Goal: Task Accomplishment & Management: Use online tool/utility

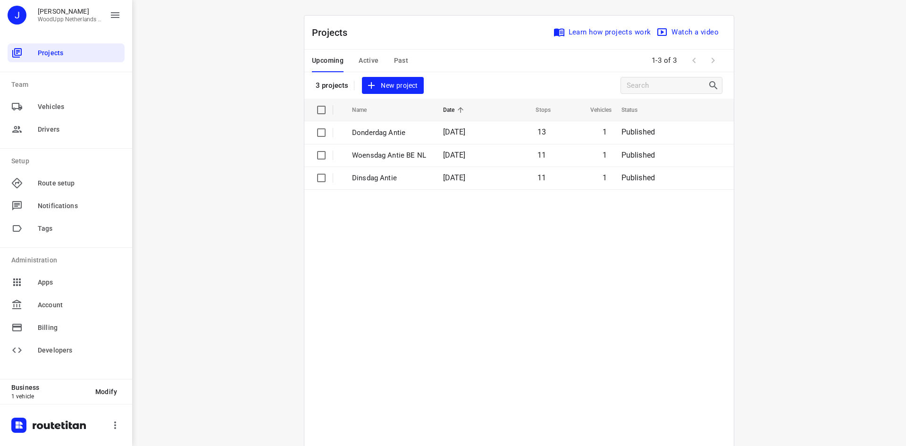
drag, startPoint x: 233, startPoint y: 125, endPoint x: 291, endPoint y: 117, distance: 58.5
click at [234, 126] on div "i © 2025 Routetitan , © Stadia Maps , © OpenMapTiles © OpenStreetMap contributo…" at bounding box center [519, 223] width 774 height 446
click at [390, 94] on div "Projects Learn how projects work Watch a video 3 projects New project" at bounding box center [518, 57] width 429 height 83
click at [391, 87] on span "New project" at bounding box center [393, 86] width 50 height 12
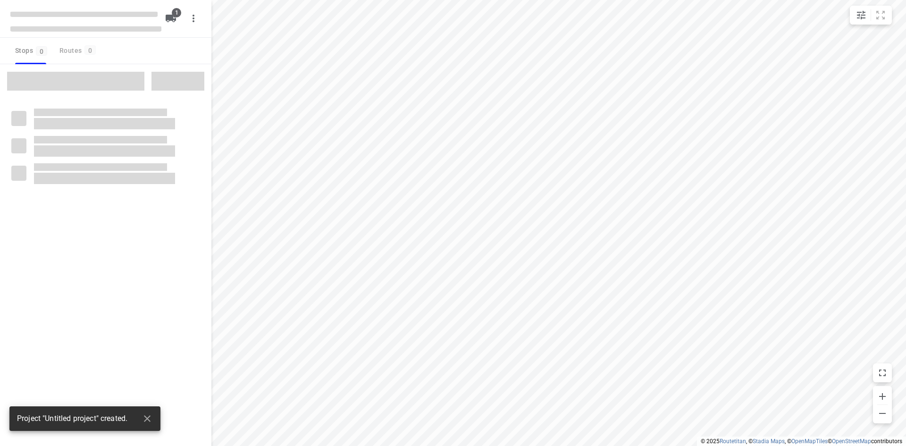
type input "distance"
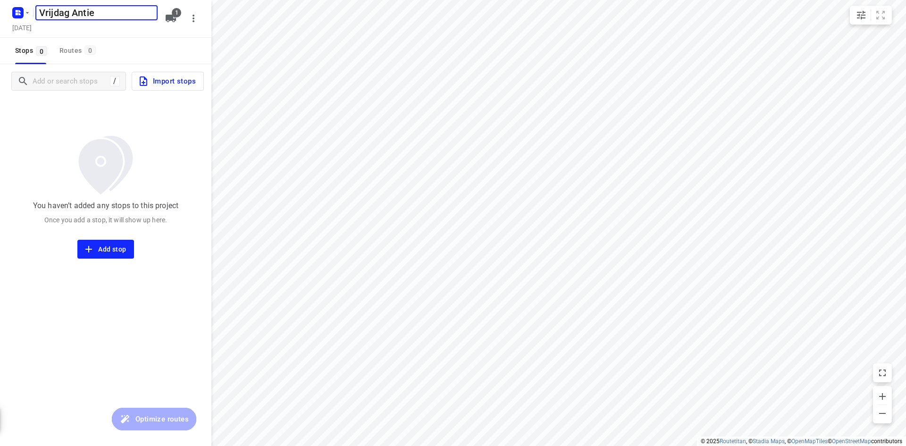
type input "Vrijdag Antie"
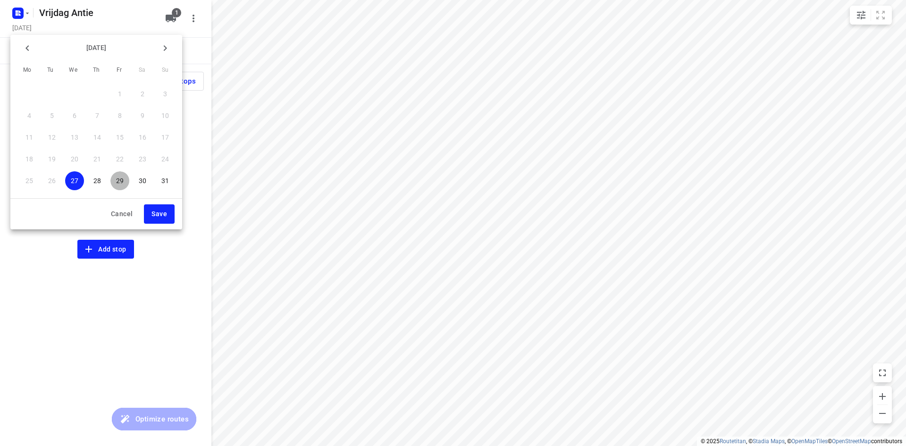
click at [118, 181] on p "29" at bounding box center [120, 180] width 8 height 9
drag, startPoint x: 174, startPoint y: 227, endPoint x: 163, endPoint y: 211, distance: 19.8
click at [175, 227] on div "[DATE] Mo Tu We Th Fr Sa Su 28 29 30 31 1 2 3 4 5 6 7 8 9 10 11 12 13 14 15 16 …" at bounding box center [96, 132] width 172 height 194
click at [163, 211] on span "Save" at bounding box center [159, 214] width 16 height 12
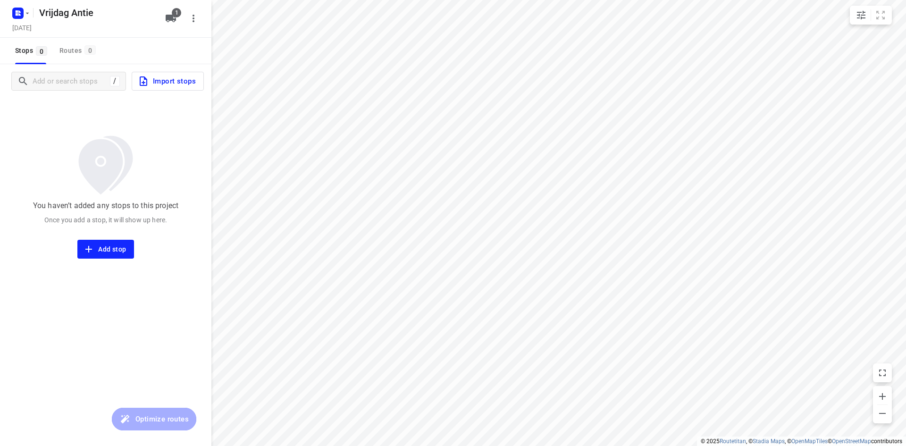
click at [127, 30] on div "[DATE]" at bounding box center [85, 28] width 151 height 13
click at [75, 88] on input "Add or search stops" at bounding box center [70, 81] width 74 height 15
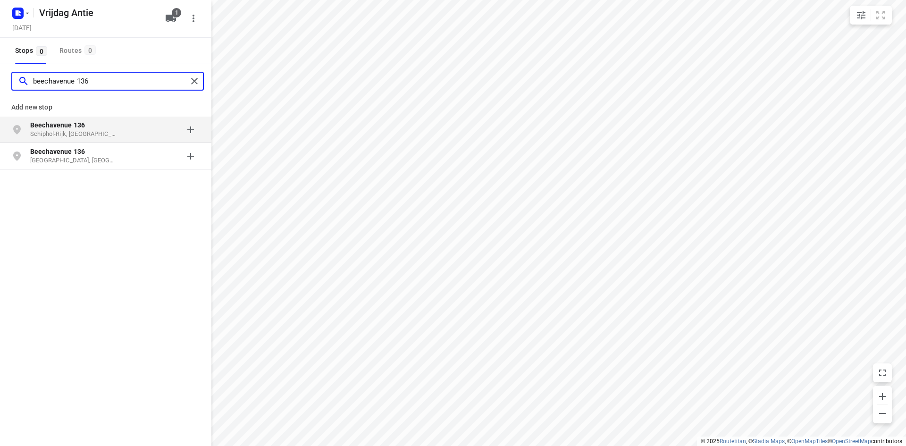
type input "beechavenue 136"
click at [72, 132] on p "Schiphol-Rijk, [GEOGRAPHIC_DATA]" at bounding box center [73, 134] width 87 height 9
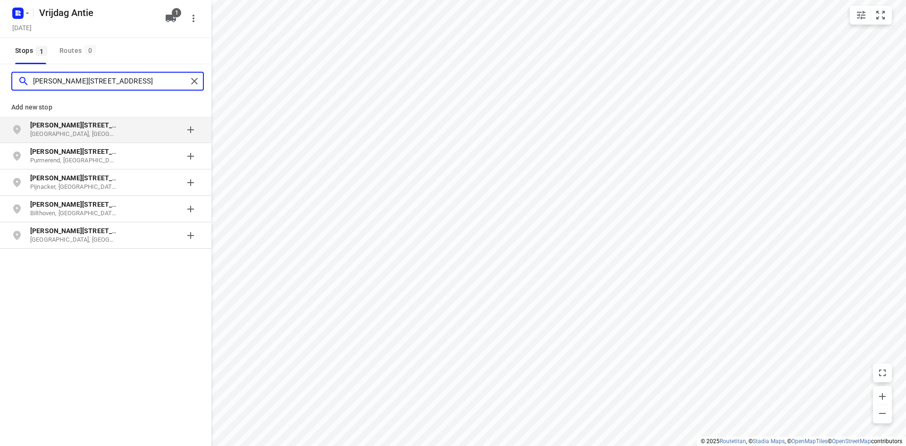
type input "[PERSON_NAME][STREET_ADDRESS]"
click at [71, 126] on b "[PERSON_NAME][STREET_ADDRESS]" at bounding box center [86, 125] width 113 height 8
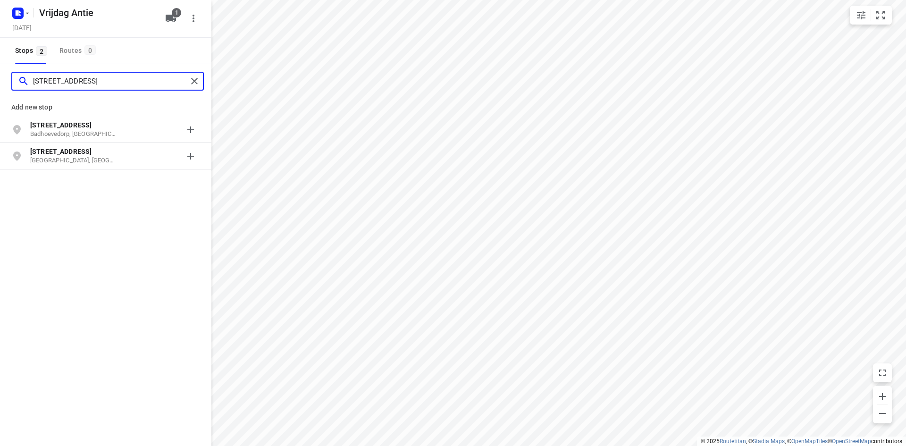
type input "[STREET_ADDRESS]"
click at [70, 130] on p "Badhoevedorp, [GEOGRAPHIC_DATA]" at bounding box center [73, 134] width 87 height 9
type input "meer en duin 80b"
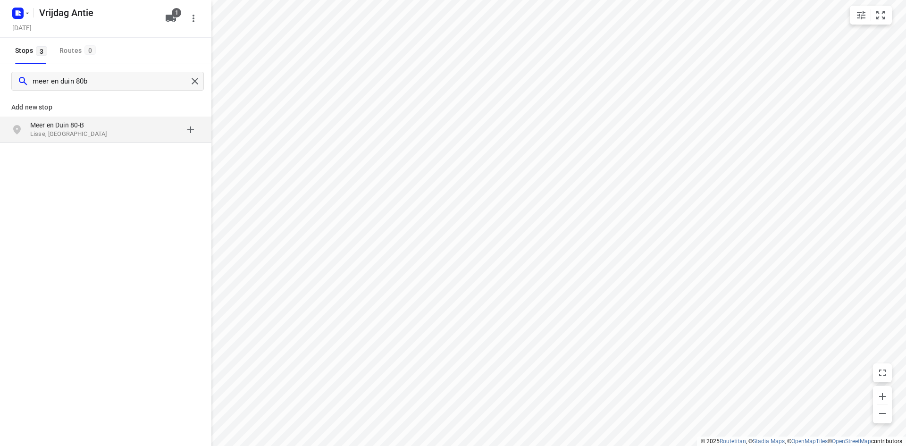
click at [69, 132] on p "Lisse, [GEOGRAPHIC_DATA]" at bounding box center [73, 134] width 87 height 9
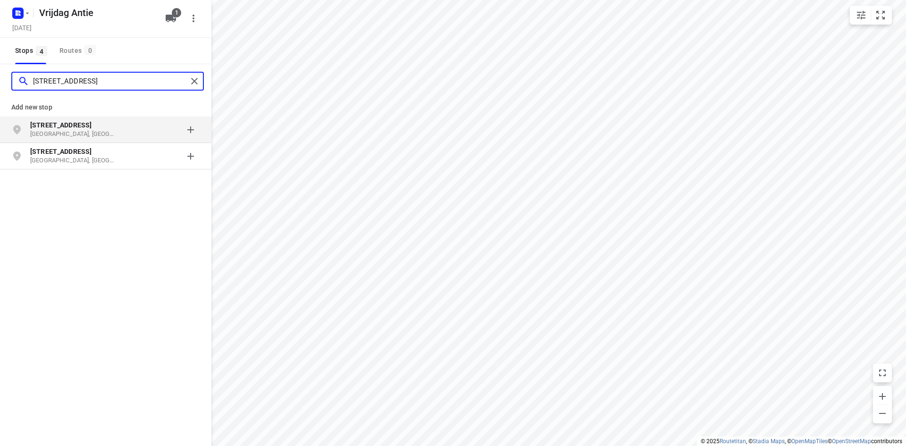
type input "[STREET_ADDRESS]"
click at [69, 132] on p "[GEOGRAPHIC_DATA], [GEOGRAPHIC_DATA]" at bounding box center [73, 134] width 87 height 9
type input "[STREET_ADDRESS]"
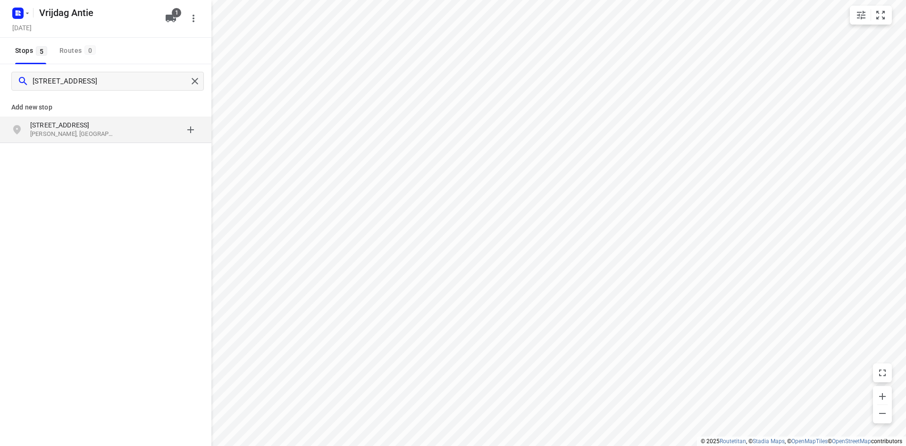
click at [72, 130] on p "[PERSON_NAME], [GEOGRAPHIC_DATA]" at bounding box center [73, 134] width 87 height 9
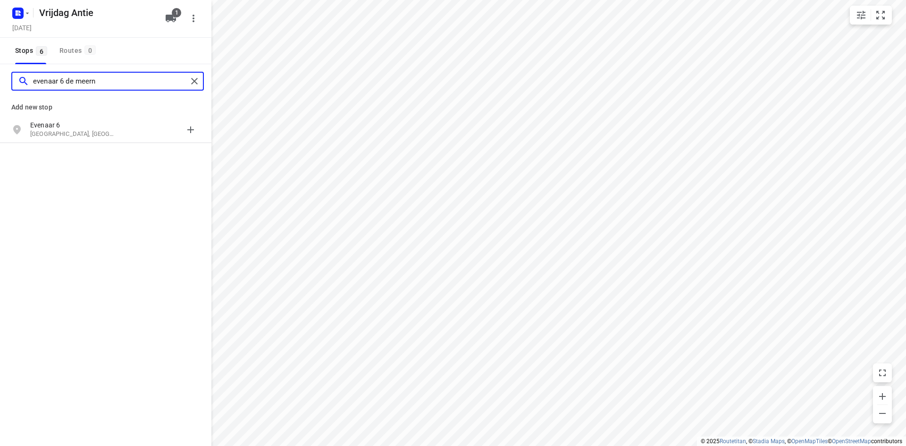
type input "evenaar 6 de meern"
click at [72, 130] on p "[GEOGRAPHIC_DATA], [GEOGRAPHIC_DATA]" at bounding box center [73, 134] width 87 height 9
type input "[STREET_ADDRESS]"
click at [75, 133] on p "Westbroek, [GEOGRAPHIC_DATA]" at bounding box center [73, 134] width 87 height 9
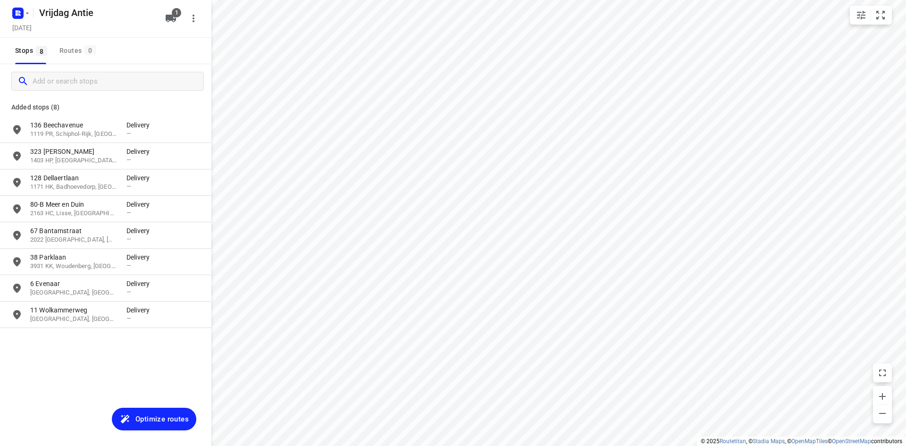
click at [98, 109] on p "Added stops (8)" at bounding box center [105, 106] width 189 height 11
click at [139, 419] on span "Optimize routes" at bounding box center [161, 419] width 53 height 12
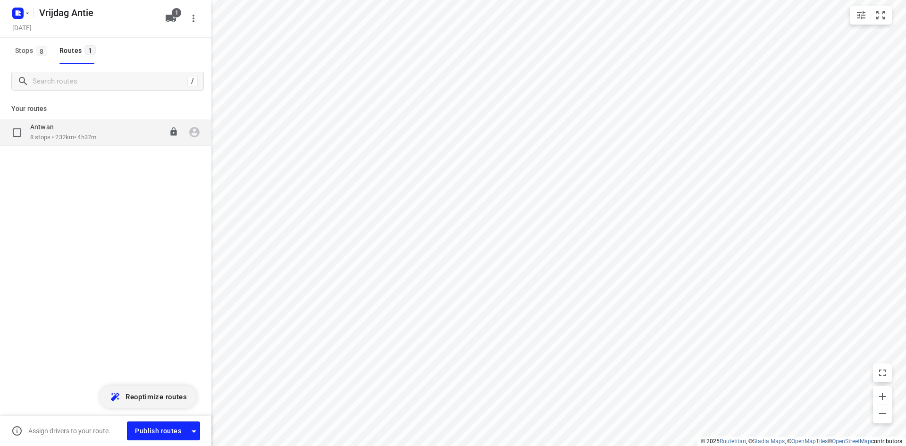
click at [81, 135] on p "8 stops • 232km • 4h37m" at bounding box center [63, 137] width 66 height 9
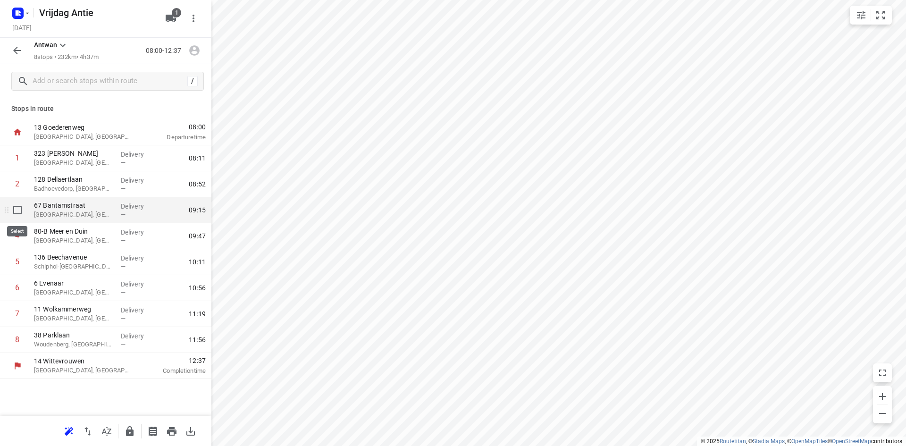
click at [16, 214] on input "checkbox" at bounding box center [17, 210] width 19 height 19
checkbox input "true"
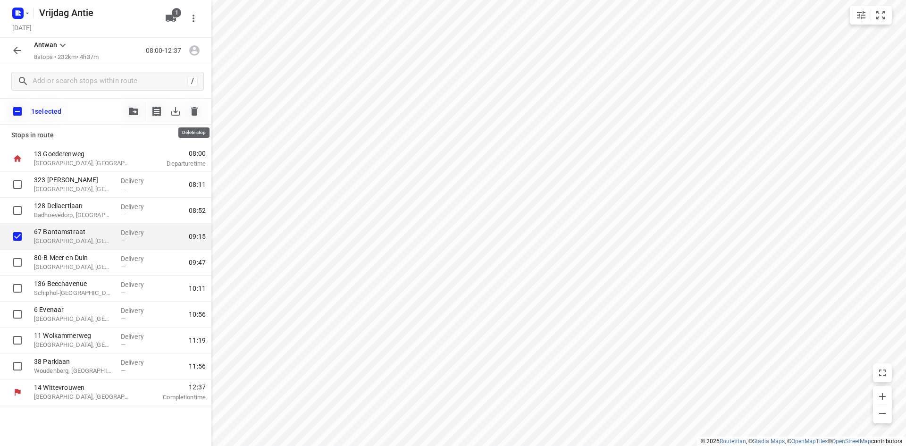
click at [192, 114] on icon "button" at bounding box center [194, 111] width 7 height 8
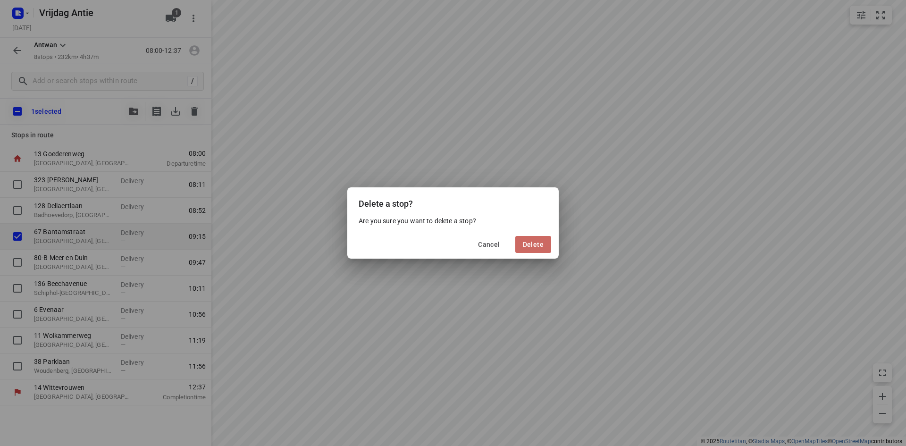
click at [523, 238] on button "Delete" at bounding box center [533, 244] width 36 height 17
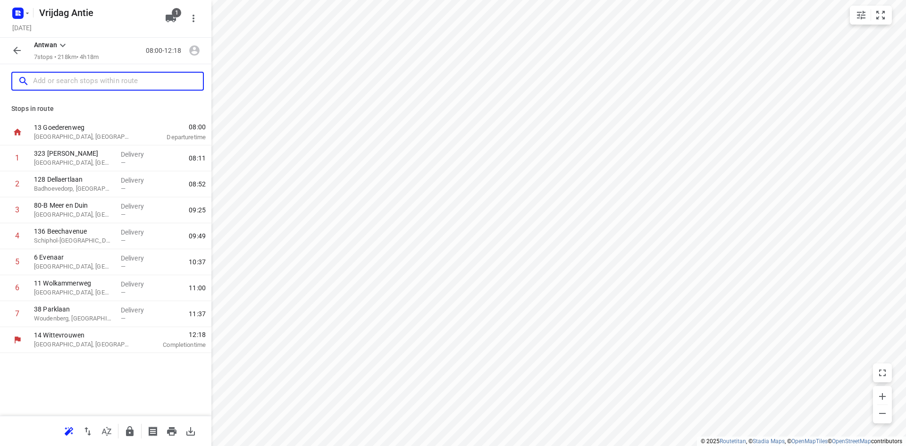
click at [73, 84] on input "text" at bounding box center [118, 81] width 170 height 15
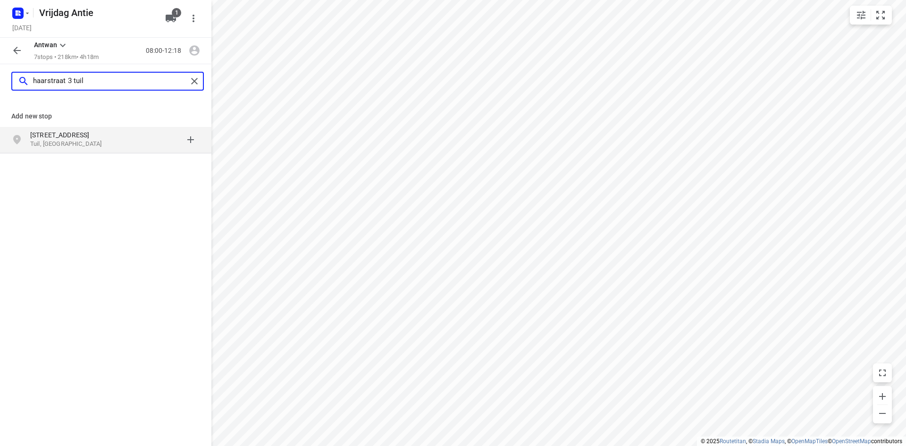
type input "haarstraat 3 tuil"
click at [44, 140] on p "Tuil, [GEOGRAPHIC_DATA]" at bounding box center [73, 144] width 87 height 9
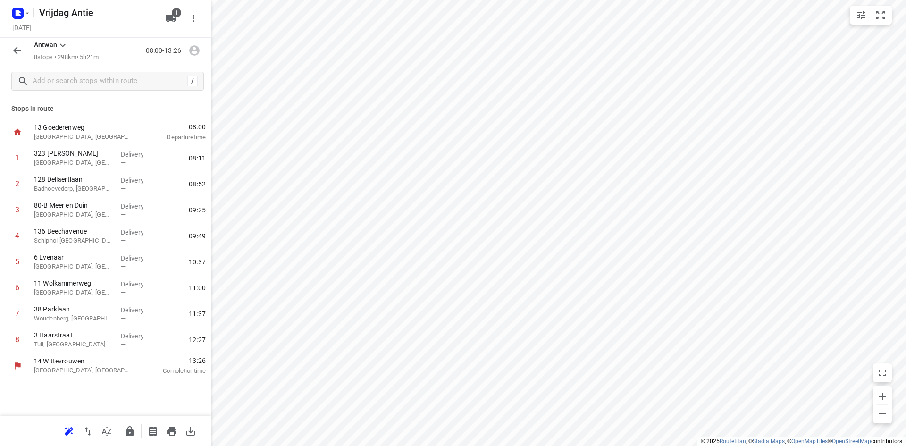
click at [133, 116] on div "Stops in route 13 Goederenweg [GEOGRAPHIC_DATA], [GEOGRAPHIC_DATA] 08:00 Depart…" at bounding box center [105, 257] width 211 height 318
